Goal: Task Accomplishment & Management: Complete application form

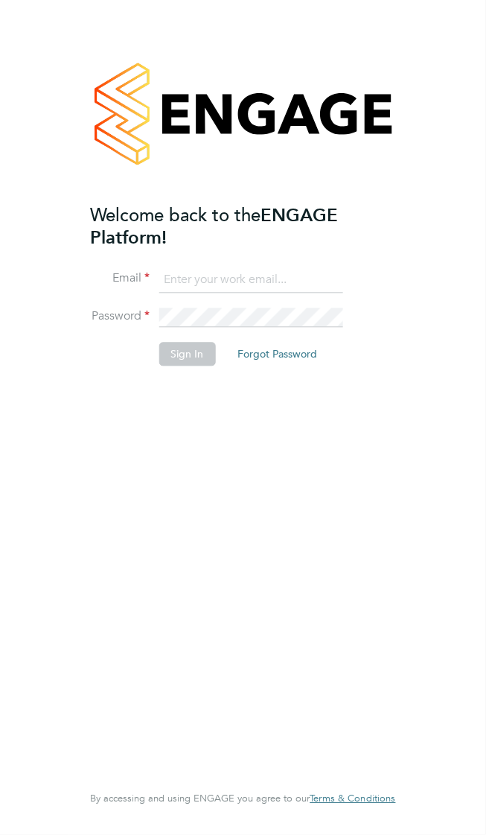
click at [215, 267] on input at bounding box center [251, 280] width 184 height 27
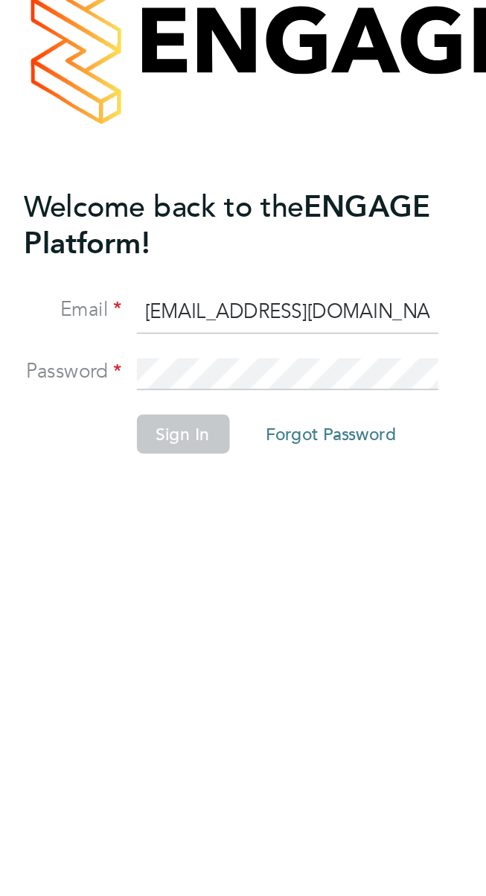
type input "vladcoasas92@gmail.com"
click at [183, 342] on button "Sign In" at bounding box center [187, 354] width 57 height 24
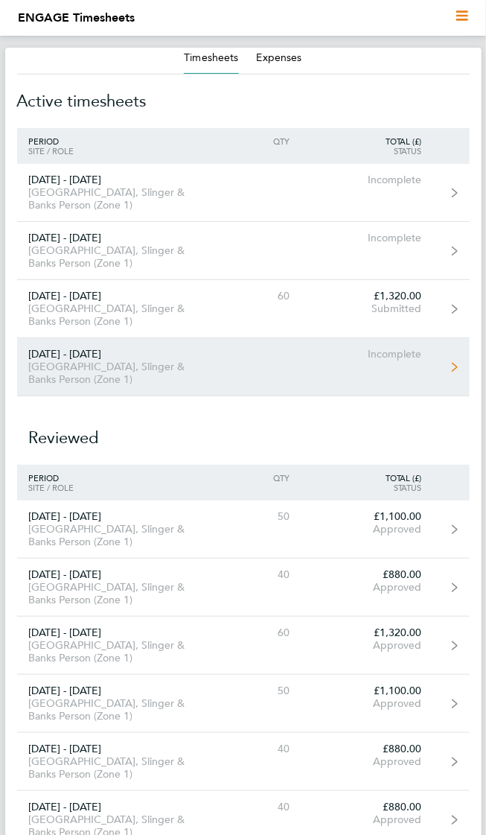
click at [88, 361] on div "[GEOGRAPHIC_DATA], Slinger & Banks Person (Zone 1)" at bounding box center [117, 373] width 200 height 25
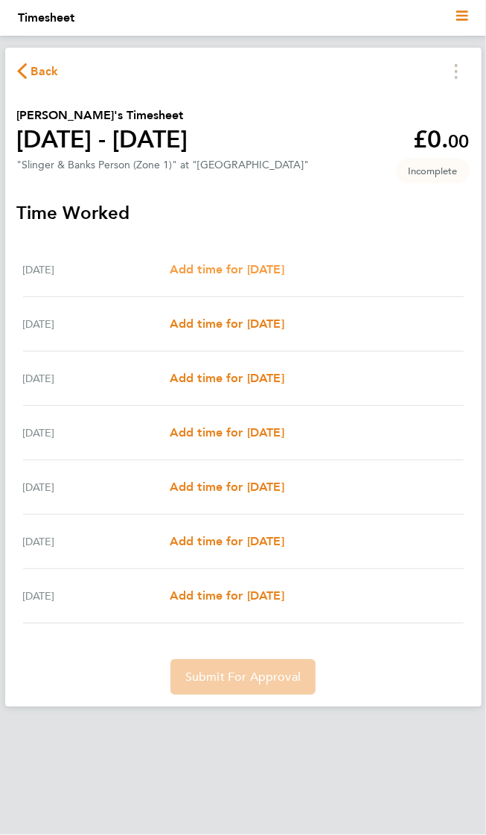
click at [215, 272] on link "Add time for Mon 29 Sep" at bounding box center [227, 270] width 115 height 18
select select "30"
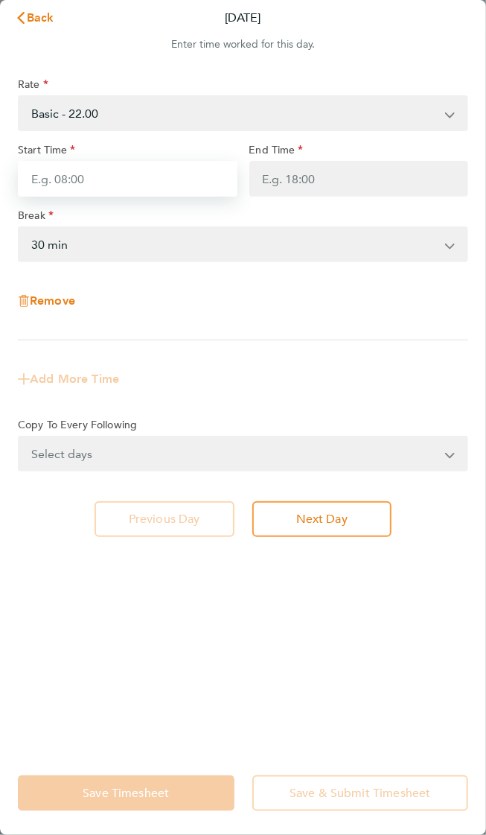
click at [53, 175] on input "Start Time" at bounding box center [128, 179] width 220 height 36
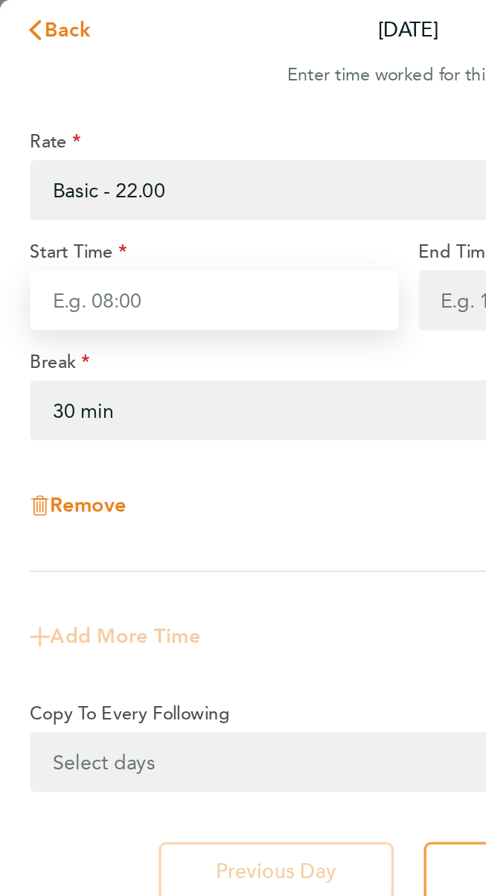
type input "08:00"
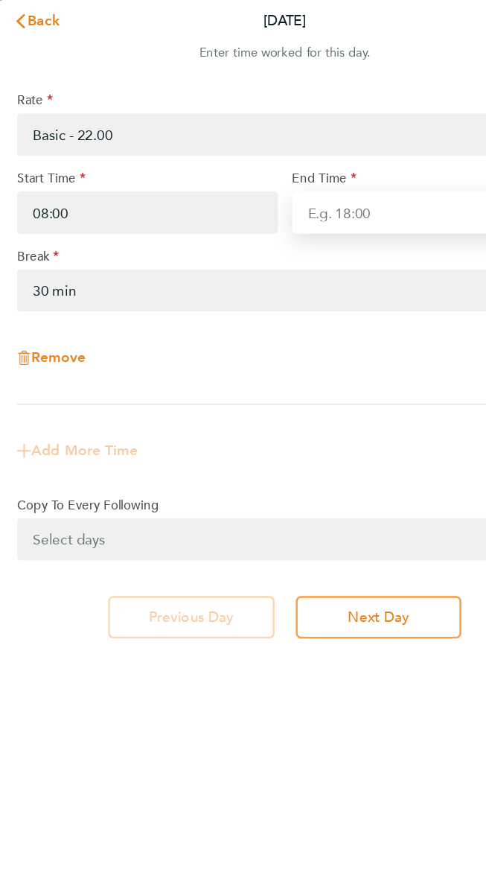
click at [341, 165] on input "End Time" at bounding box center [360, 179] width 220 height 36
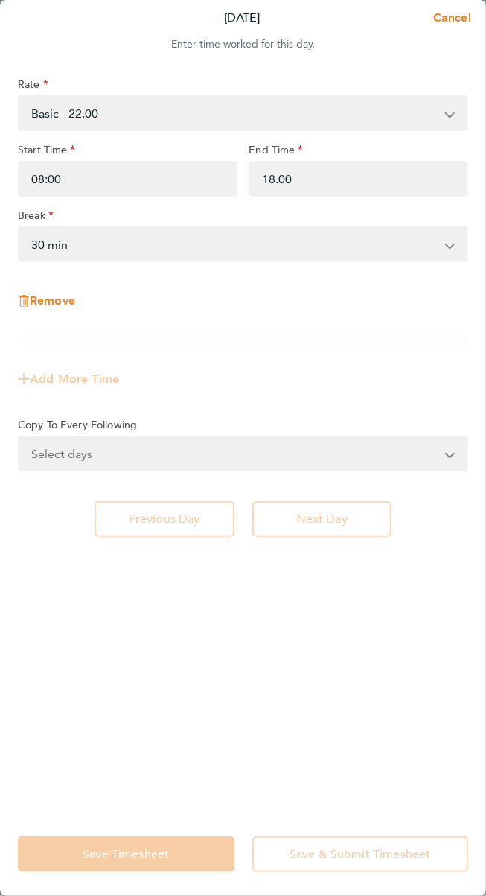
click at [92, 228] on select "0 min 15 min 30 min 45 min 60 min 75 min 90 min" at bounding box center [234, 244] width 430 height 33
type input "18:00"
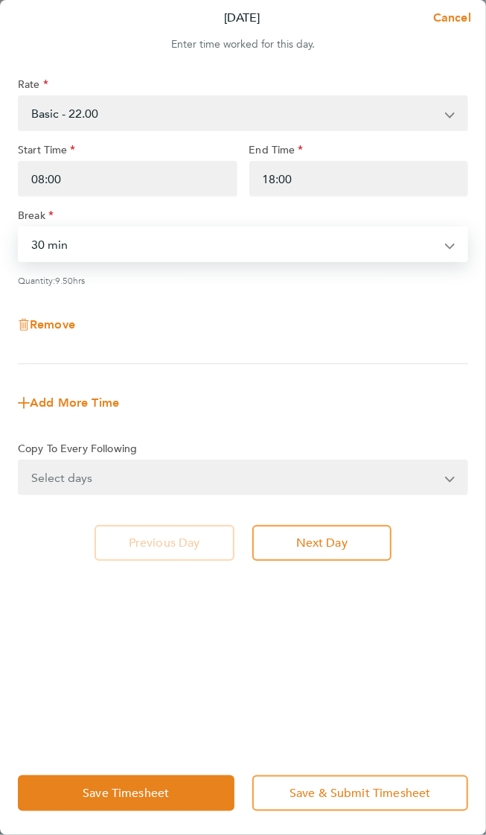
select select "0"
click at [80, 461] on select "Select days Day Weekday (Mon-Fri) Weekend (Sat-Sun) Tuesday Wednesday Thursday …" at bounding box center [234, 477] width 431 height 33
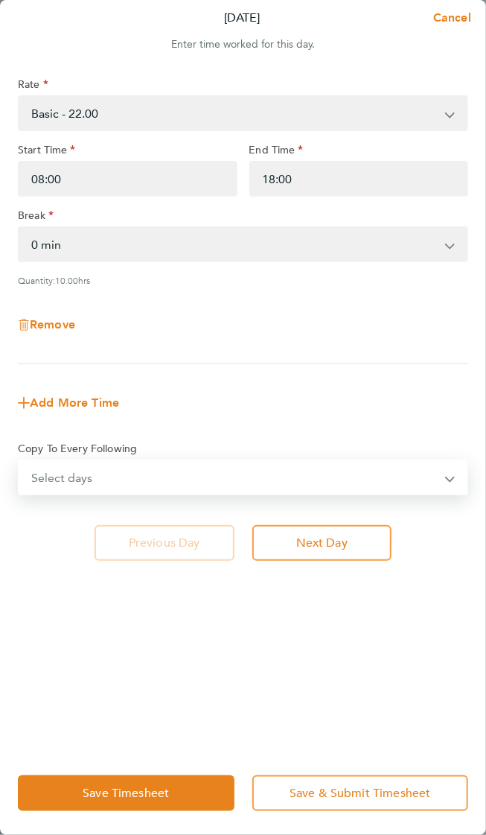
select select "WEEKDAY"
select select "2025-10-05"
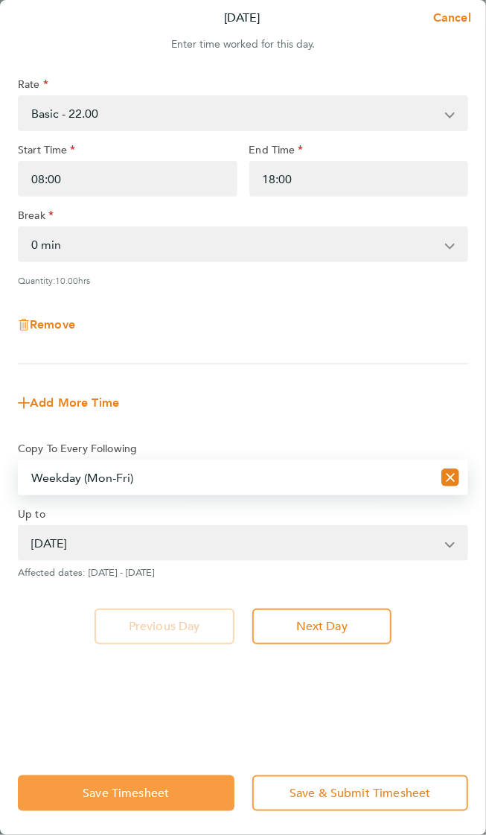
click at [159, 802] on button "Save Timesheet" at bounding box center [126, 793] width 217 height 36
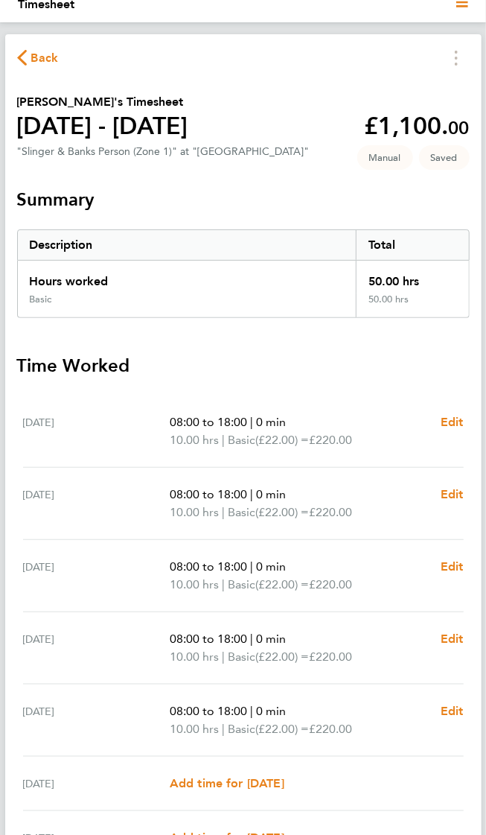
scroll to position [27, 0]
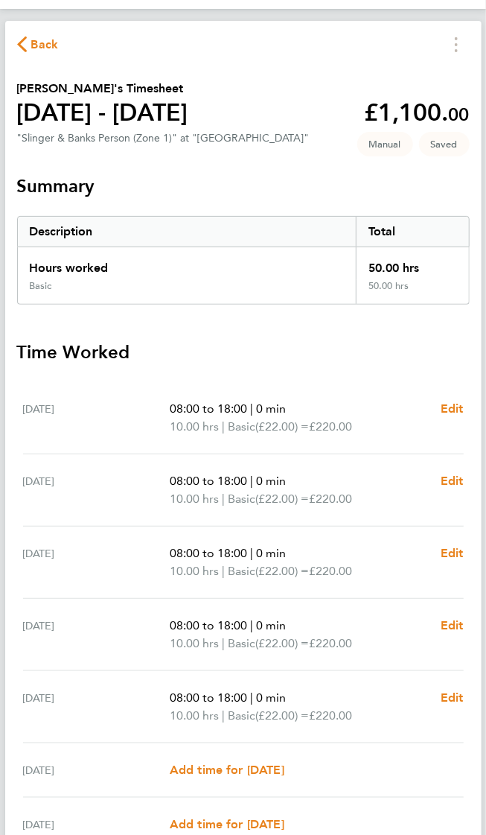
click at [22, 43] on icon "button" at bounding box center [22, 44] width 10 height 16
